Goal: Complete application form: Complete application form

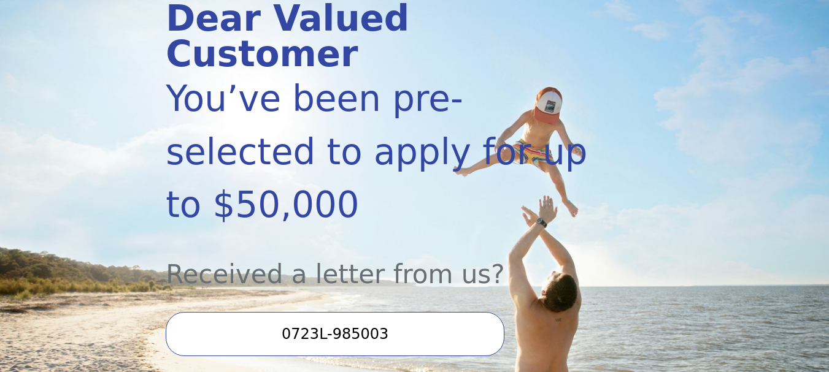
scroll to position [245, 0]
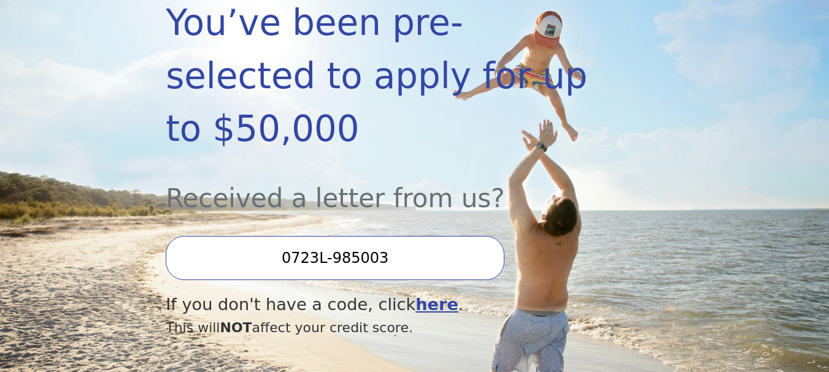
click at [301, 255] on input "0723L-985003" at bounding box center [335, 258] width 339 height 44
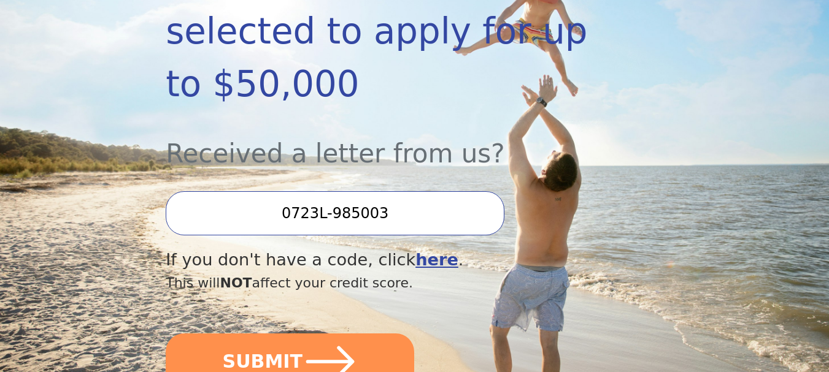
scroll to position [429, 0]
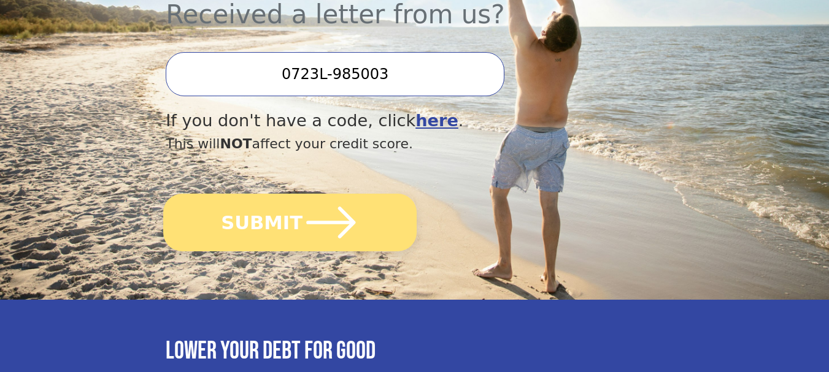
click at [294, 225] on button "SUBMIT" at bounding box center [289, 223] width 253 height 58
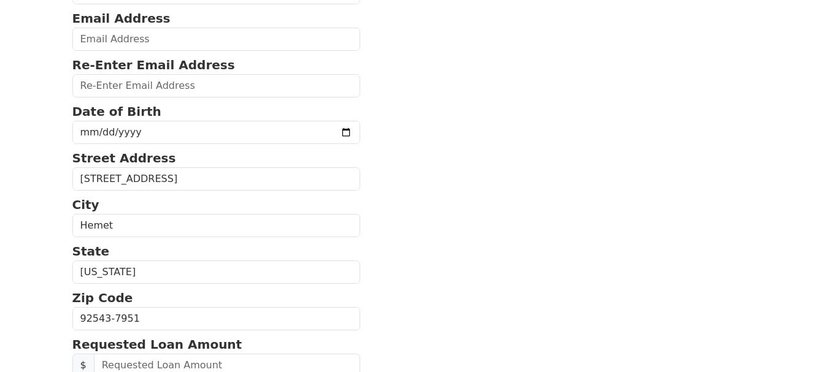
scroll to position [123, 0]
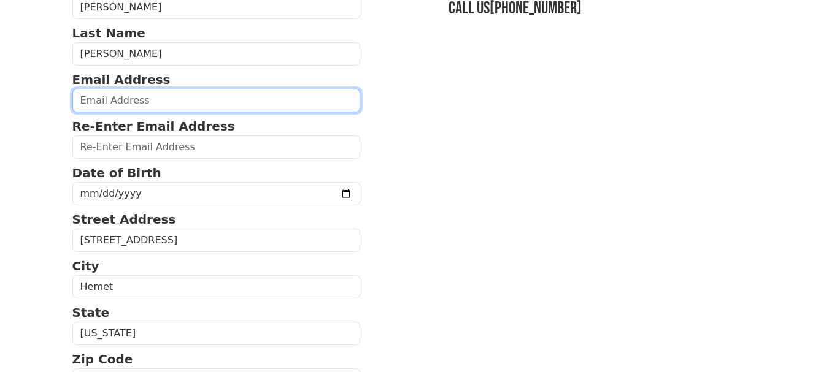
click at [106, 102] on input "email" at bounding box center [216, 100] width 288 height 23
type input "[EMAIL_ADDRESS][DOMAIN_NAME]"
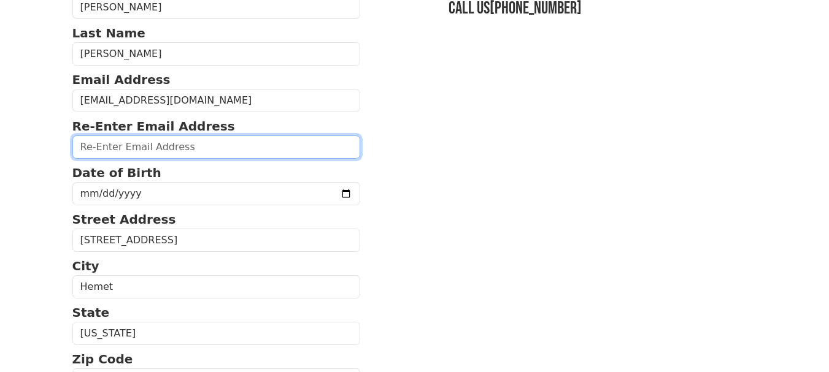
type input "[EMAIL_ADDRESS][DOMAIN_NAME]"
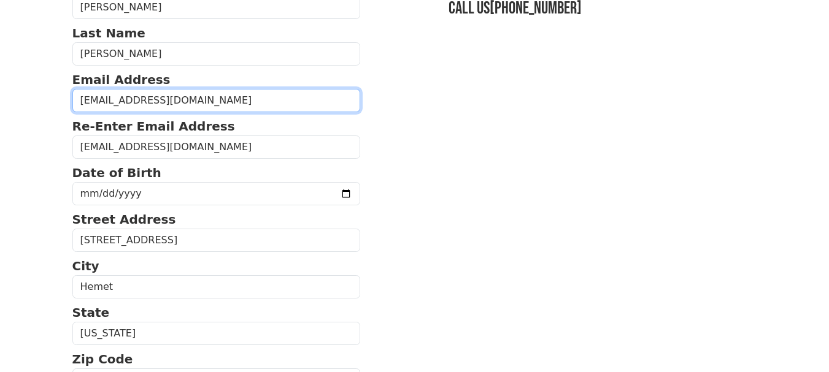
type input "[PHONE_NUMBER]"
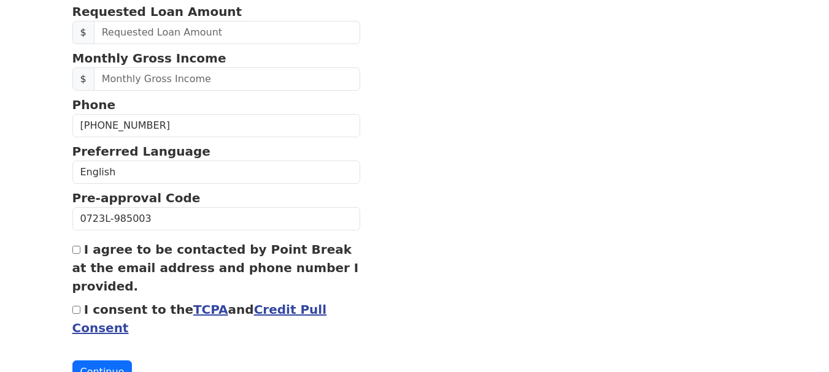
scroll to position [518, 0]
click at [75, 310] on input "I consent to the TCPA and Credit Pull Consent" at bounding box center [76, 310] width 8 height 8
checkbox input "true"
click at [77, 252] on input "I agree to be contacted by Point Break at the email address and phone number I …" at bounding box center [76, 249] width 8 height 8
checkbox input "true"
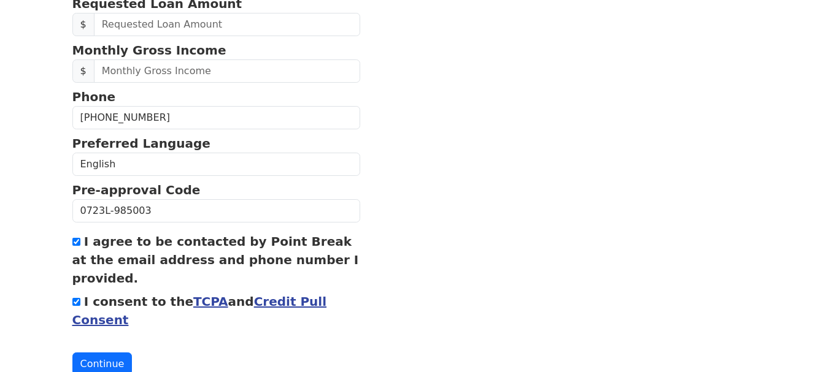
scroll to position [504, 0]
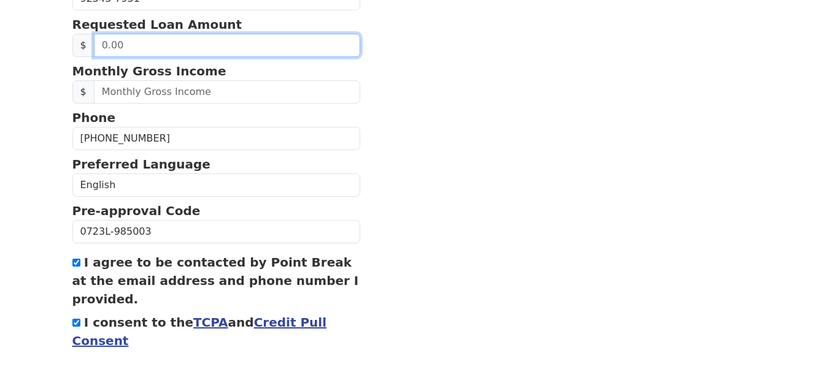
click at [123, 40] on input "text" at bounding box center [227, 45] width 267 height 23
type input "5,000.00"
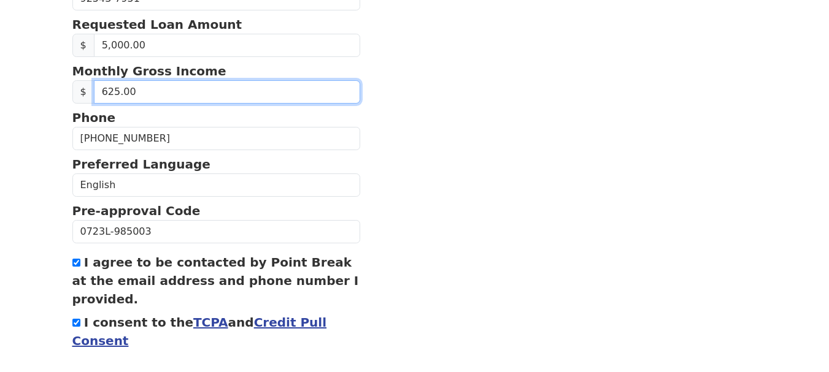
type input "6,250.00"
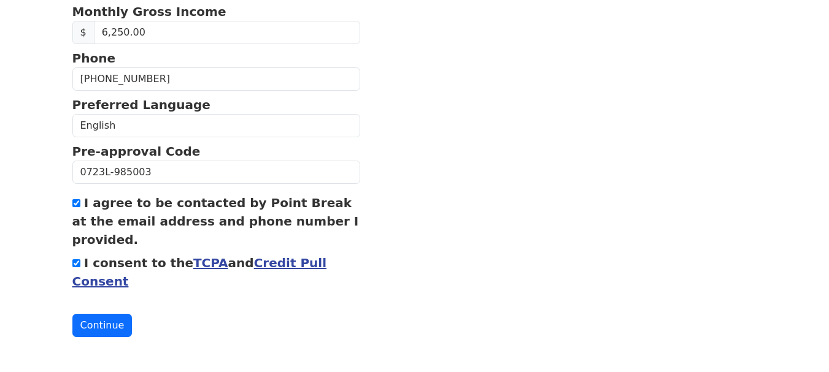
scroll to position [566, 0]
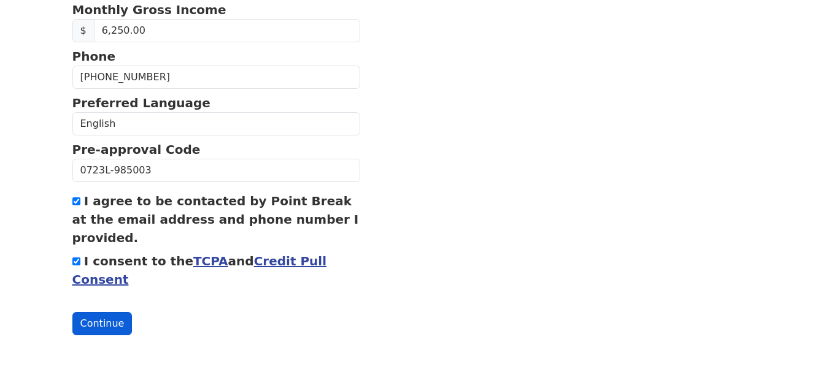
click at [99, 325] on button "Continue" at bounding box center [102, 323] width 60 height 23
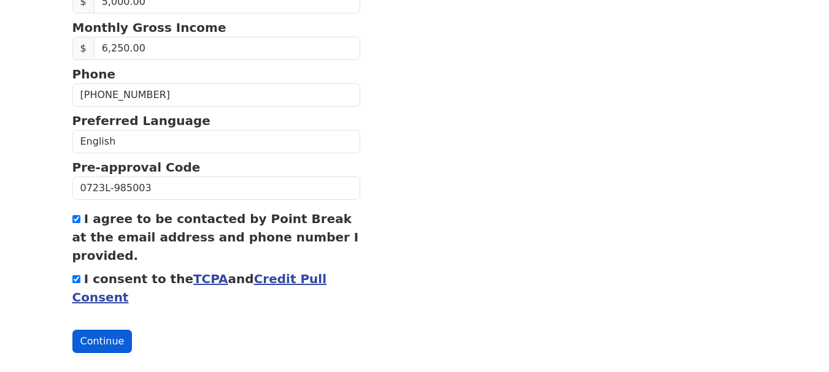
scroll to position [583, 0]
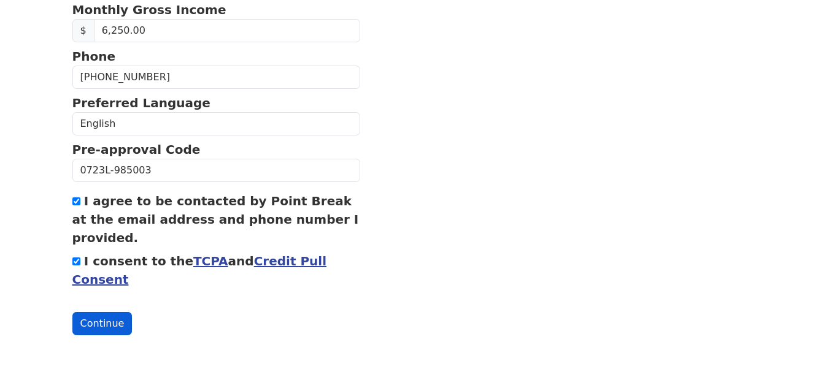
click at [99, 325] on button "Continue" at bounding box center [102, 323] width 60 height 23
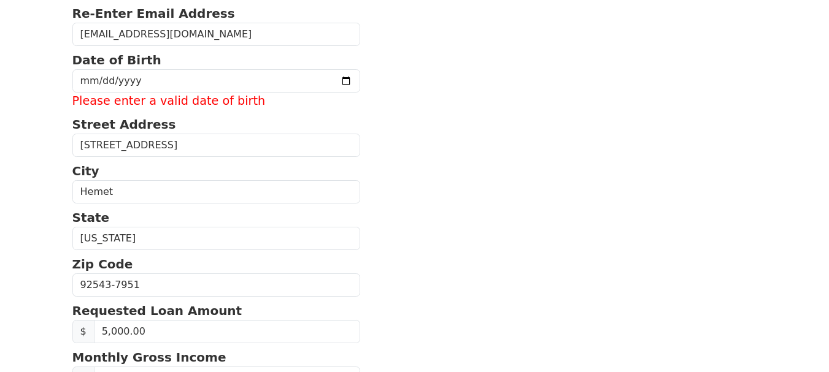
scroll to position [215, 0]
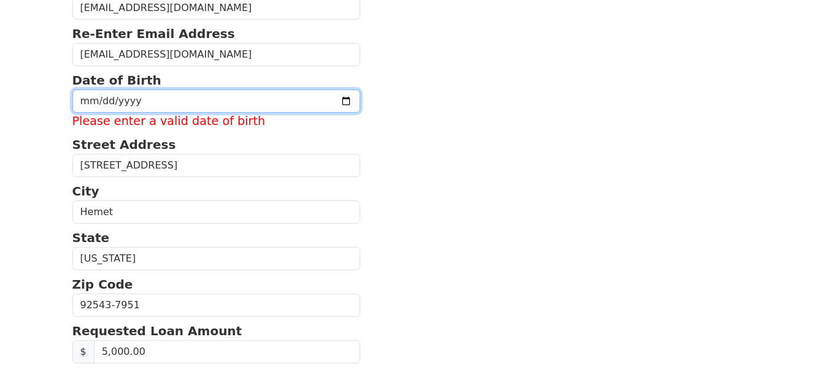
click at [87, 99] on input "date" at bounding box center [216, 101] width 288 height 23
type input "[DATE]"
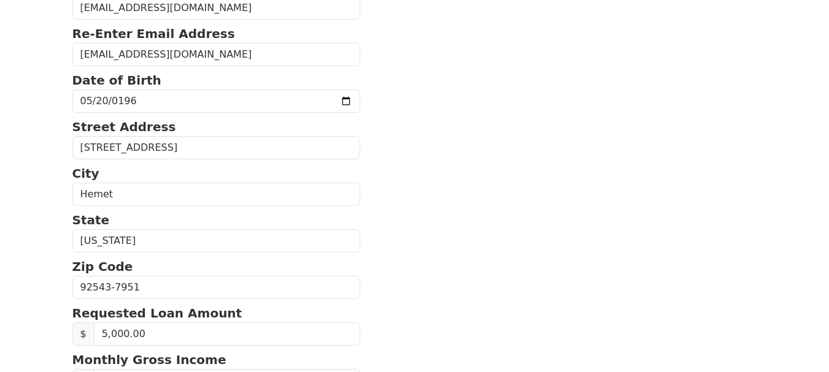
click at [429, 130] on section "First Name [PERSON_NAME] Last Name [PERSON_NAME] Email Address [EMAIL_ADDRESS][…" at bounding box center [414, 285] width 685 height 801
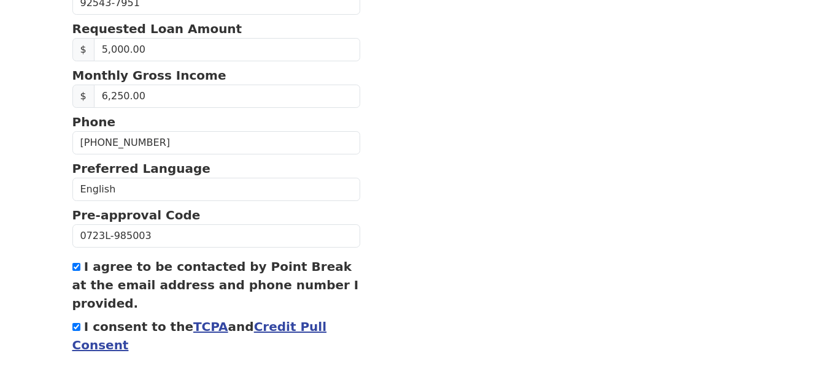
scroll to position [566, 0]
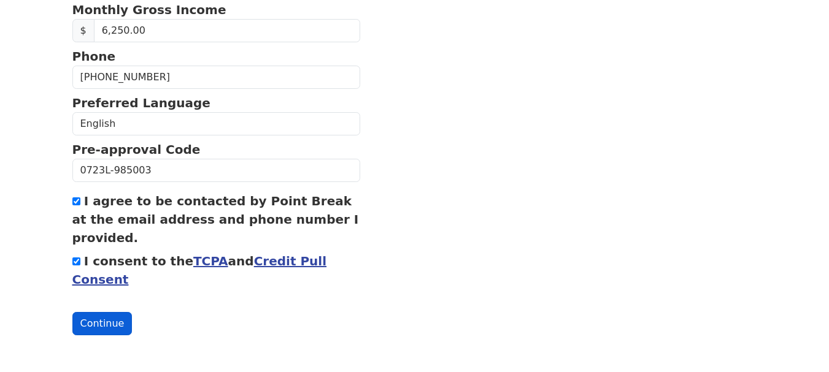
click at [99, 318] on button "Continue" at bounding box center [102, 323] width 60 height 23
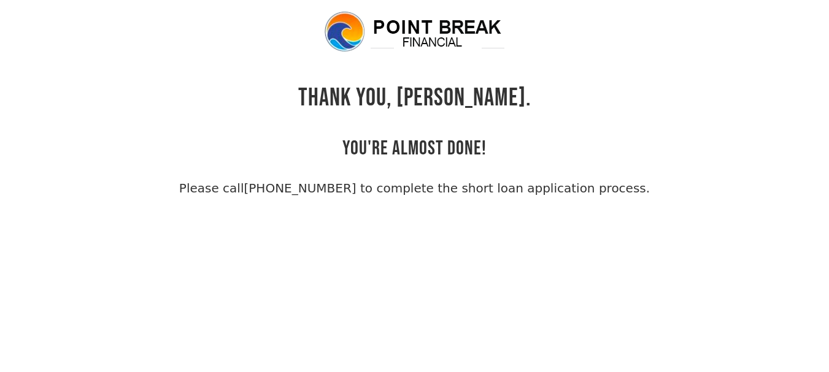
scroll to position [29, 0]
